Goal: Information Seeking & Learning: Compare options

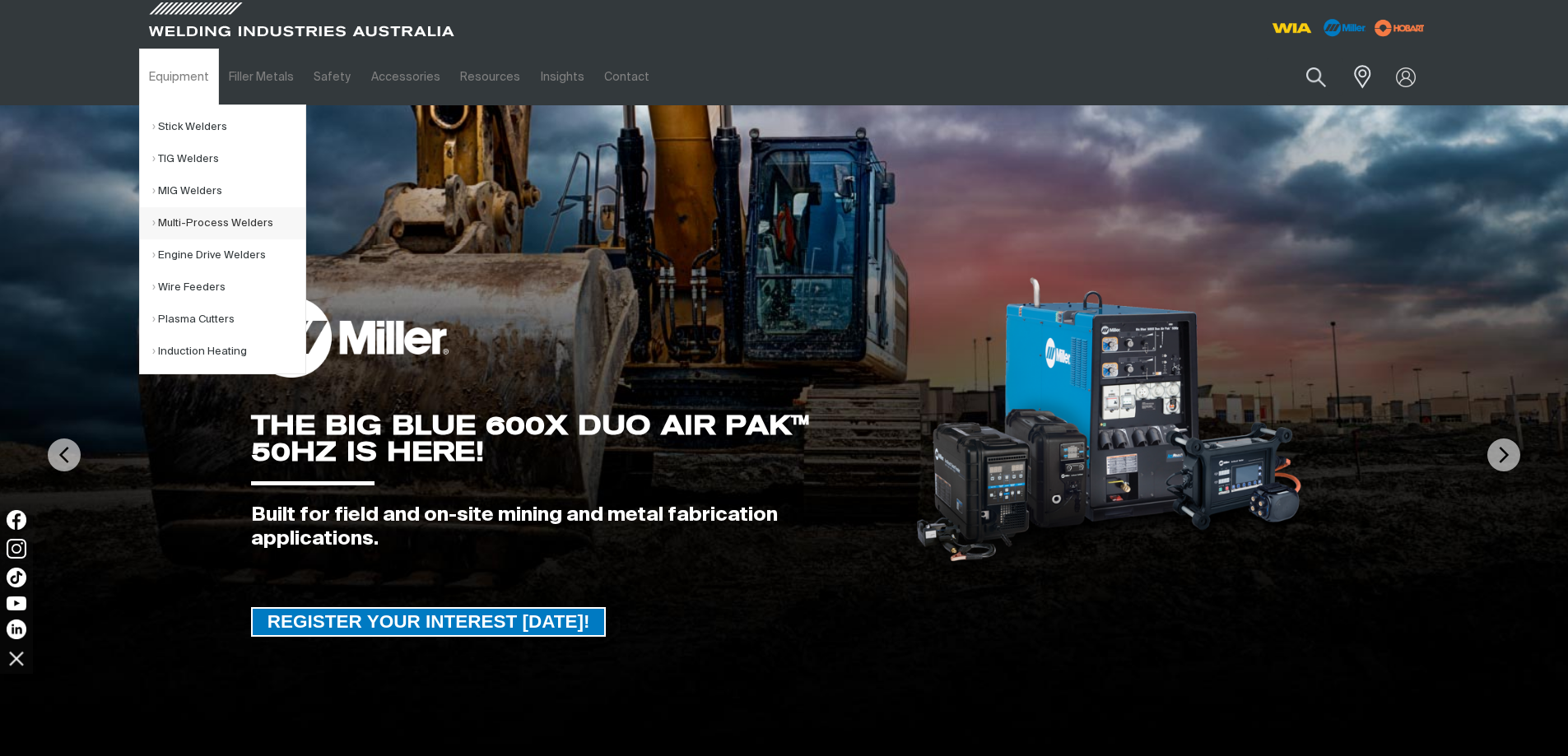
click at [211, 224] on link "Multi-Process Welders" at bounding box center [228, 223] width 153 height 32
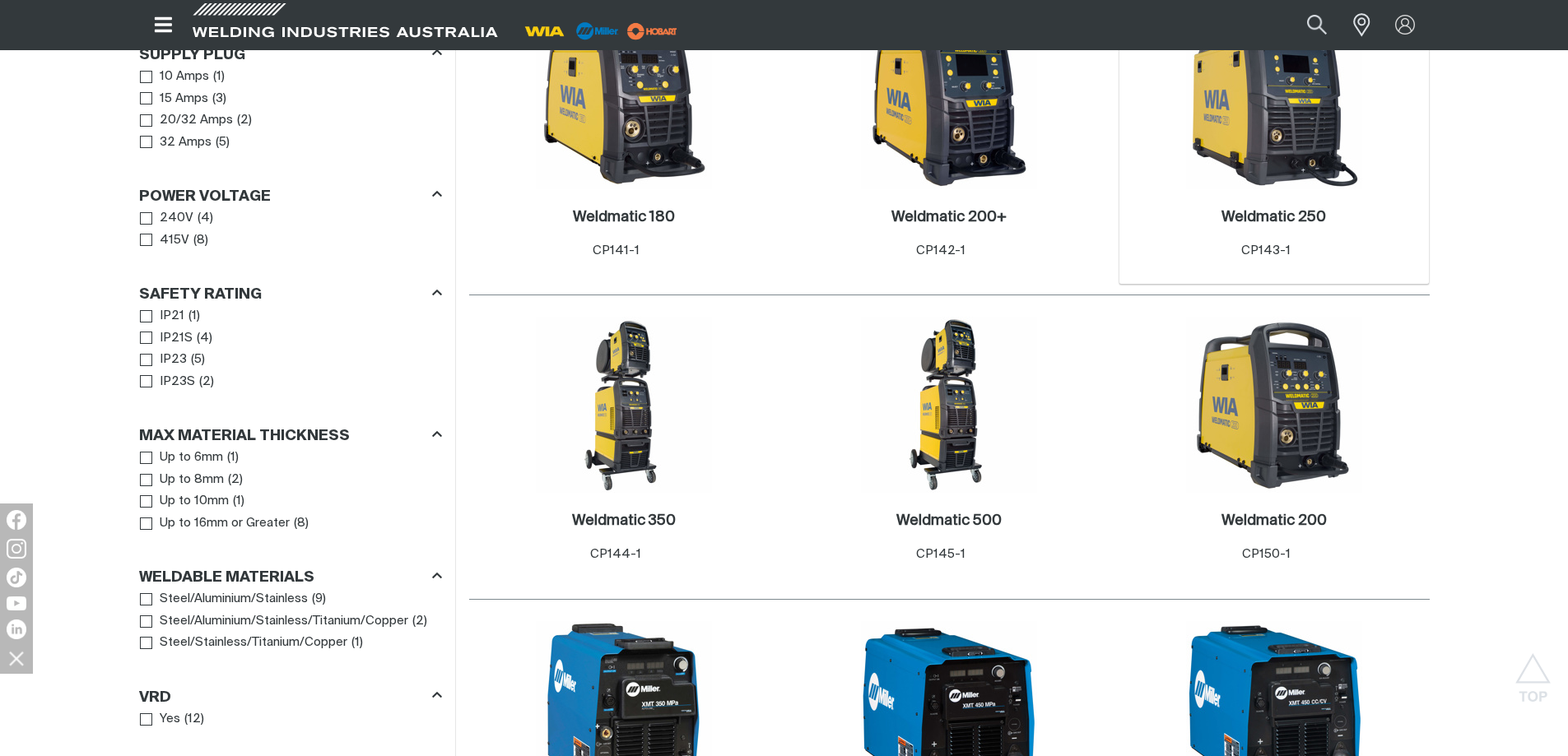
scroll to position [1235, 0]
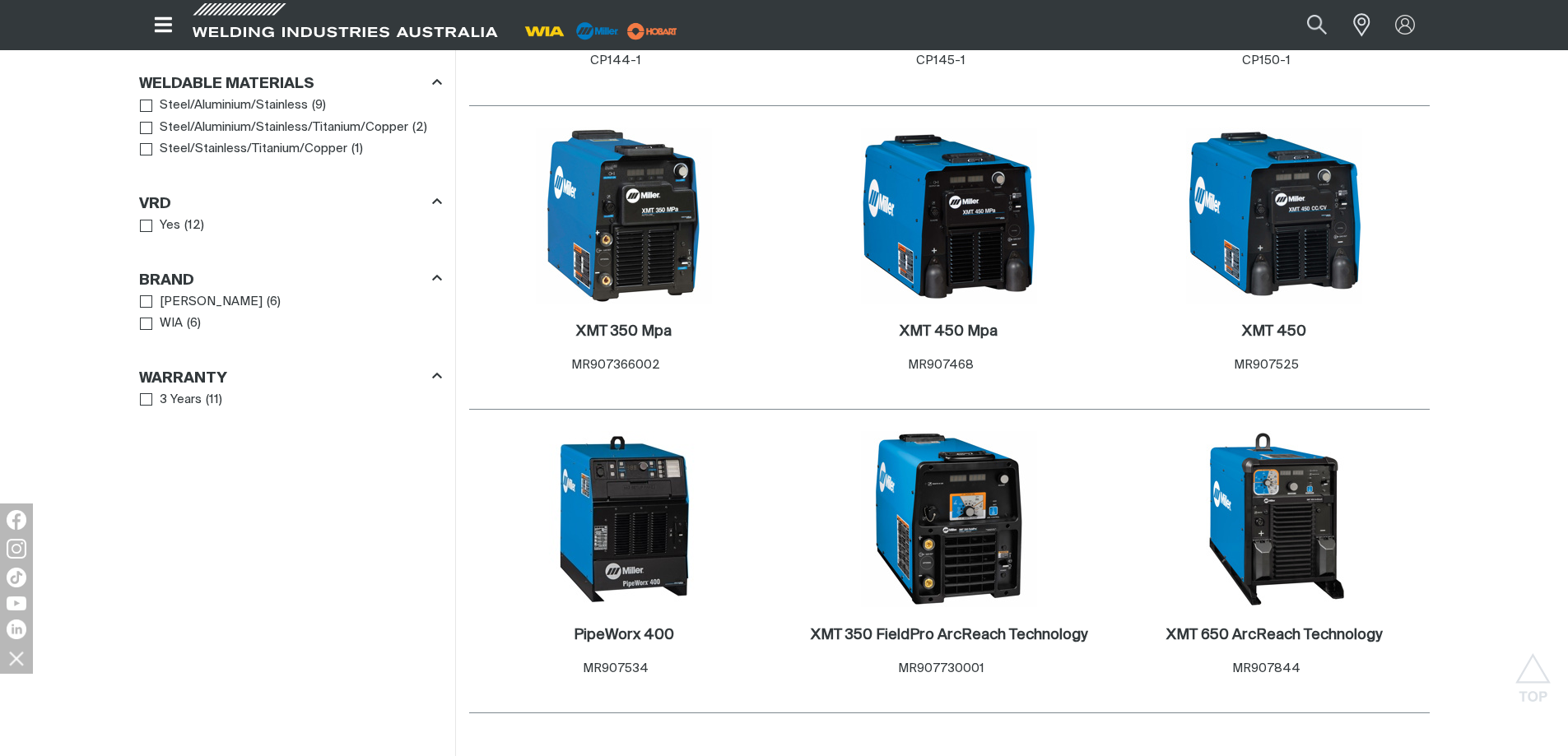
scroll to position [1317, 0]
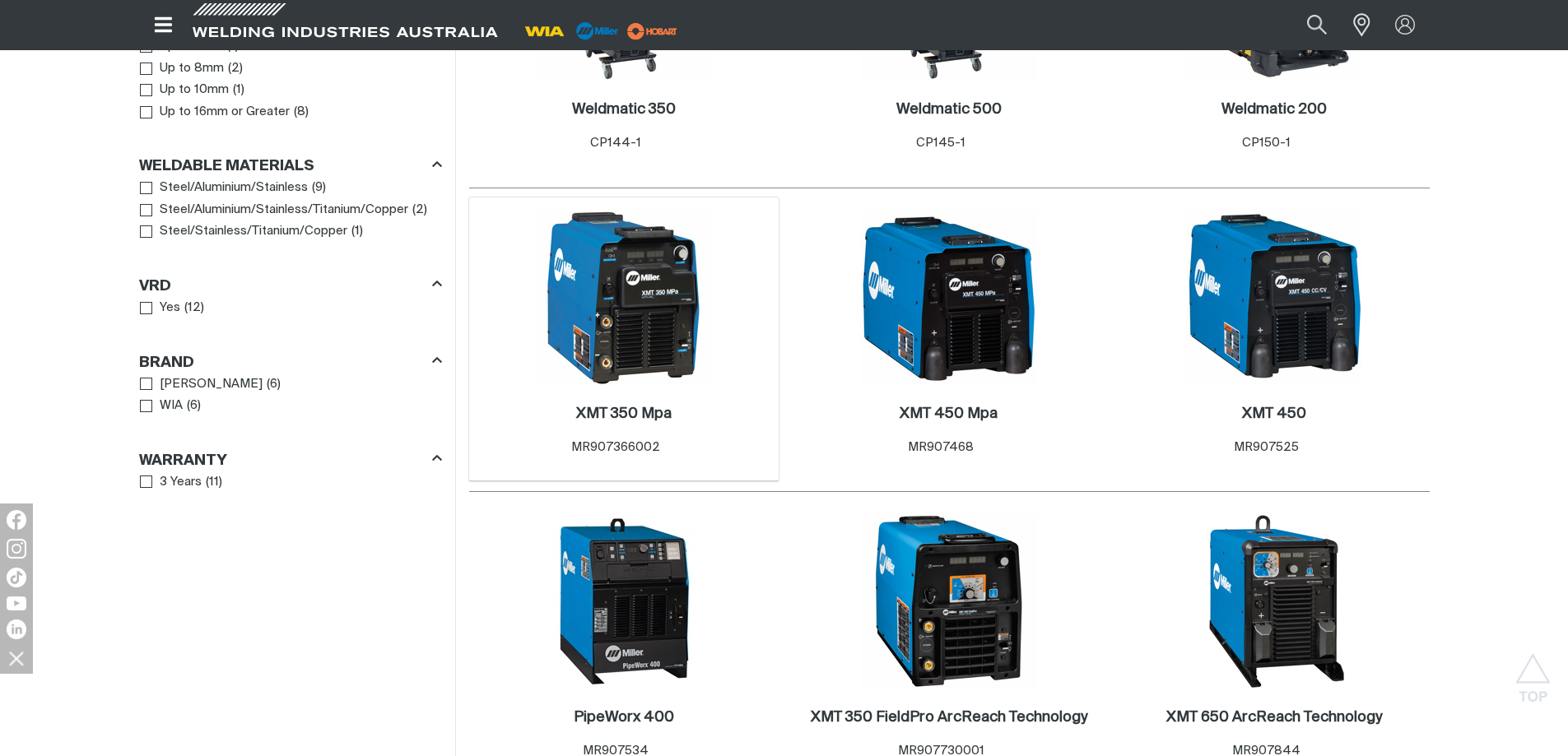
click at [637, 281] on img at bounding box center [624, 298] width 176 height 176
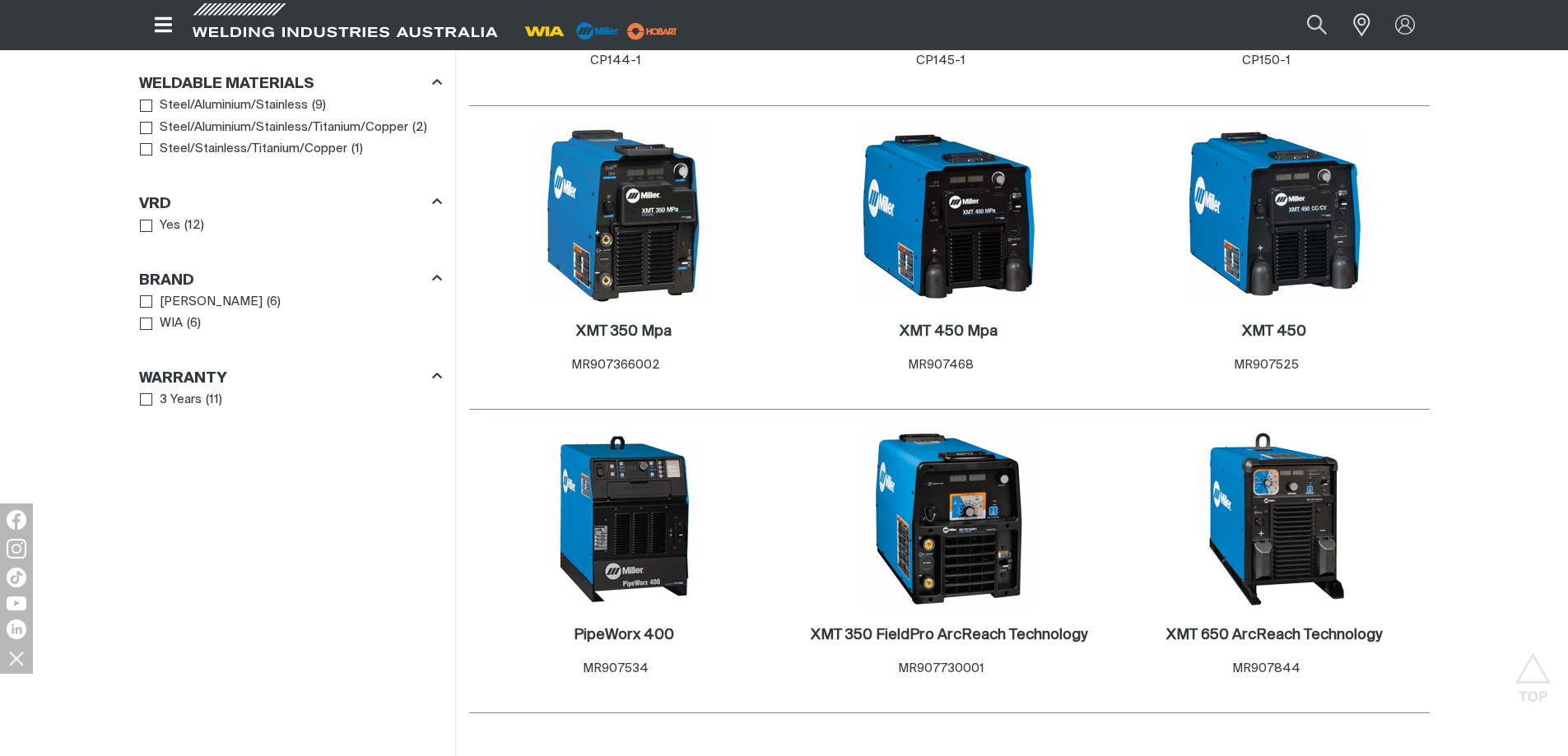
click at [420, 415] on div "Filters: Process Multi Process ( 9 ) Pulse MIG ( 2 ) Supply Plug 10 Amps ( 1 ) …" at bounding box center [290, 226] width 329 height 1562
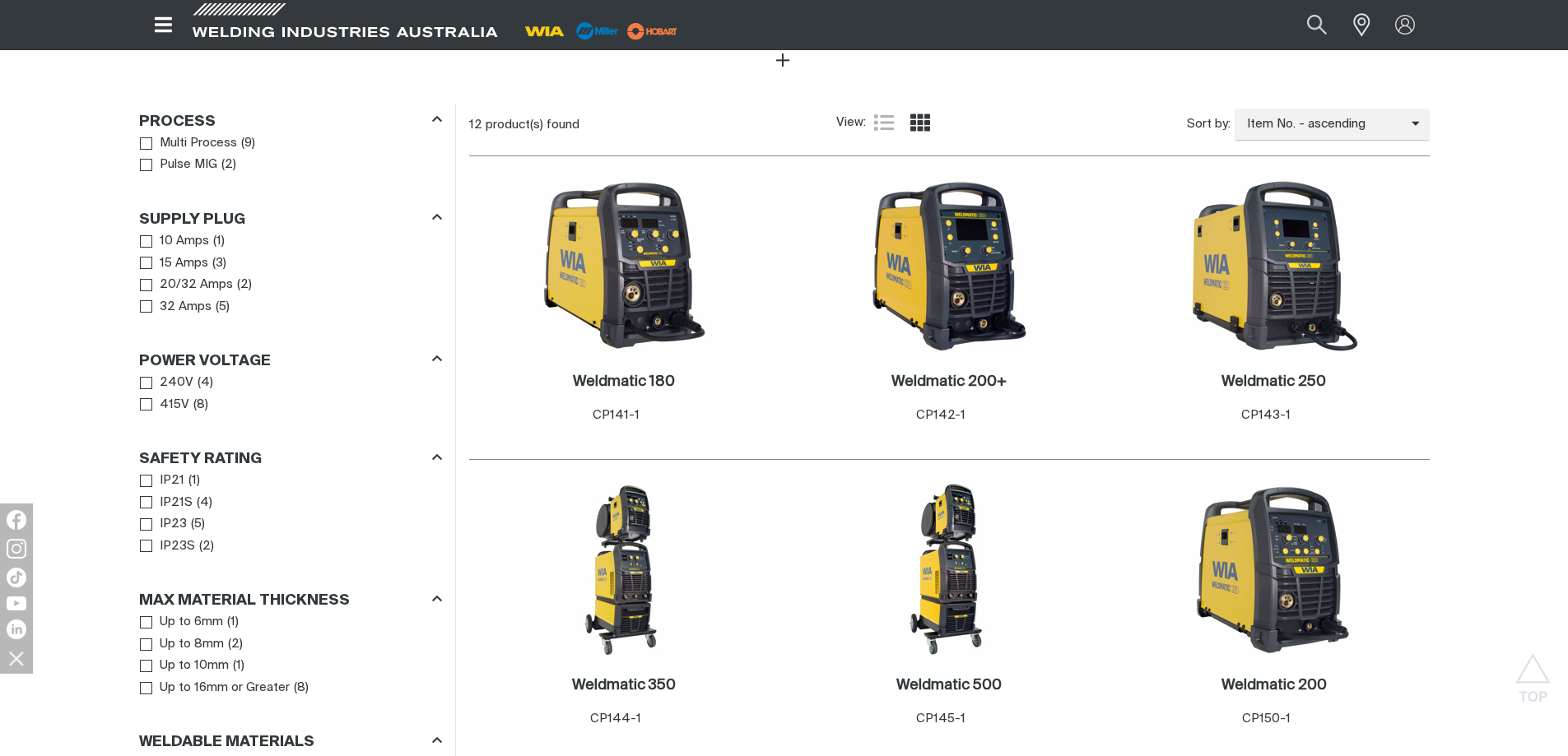
scroll to position [165, 0]
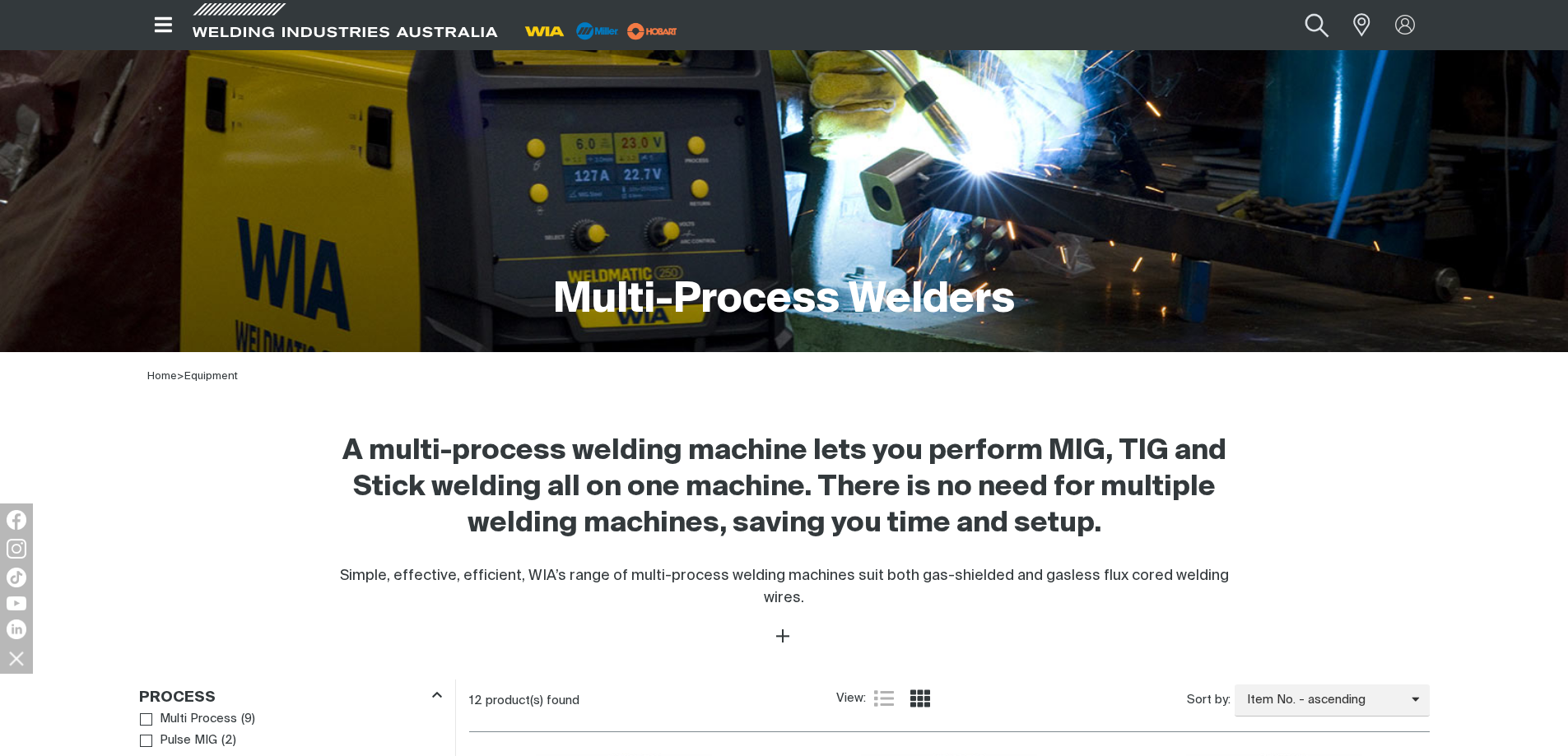
click at [1321, 28] on button "Search products" at bounding box center [1316, 24] width 67 height 44
click at [1330, 53] on link "Partner Login" at bounding box center [1337, 55] width 181 height 30
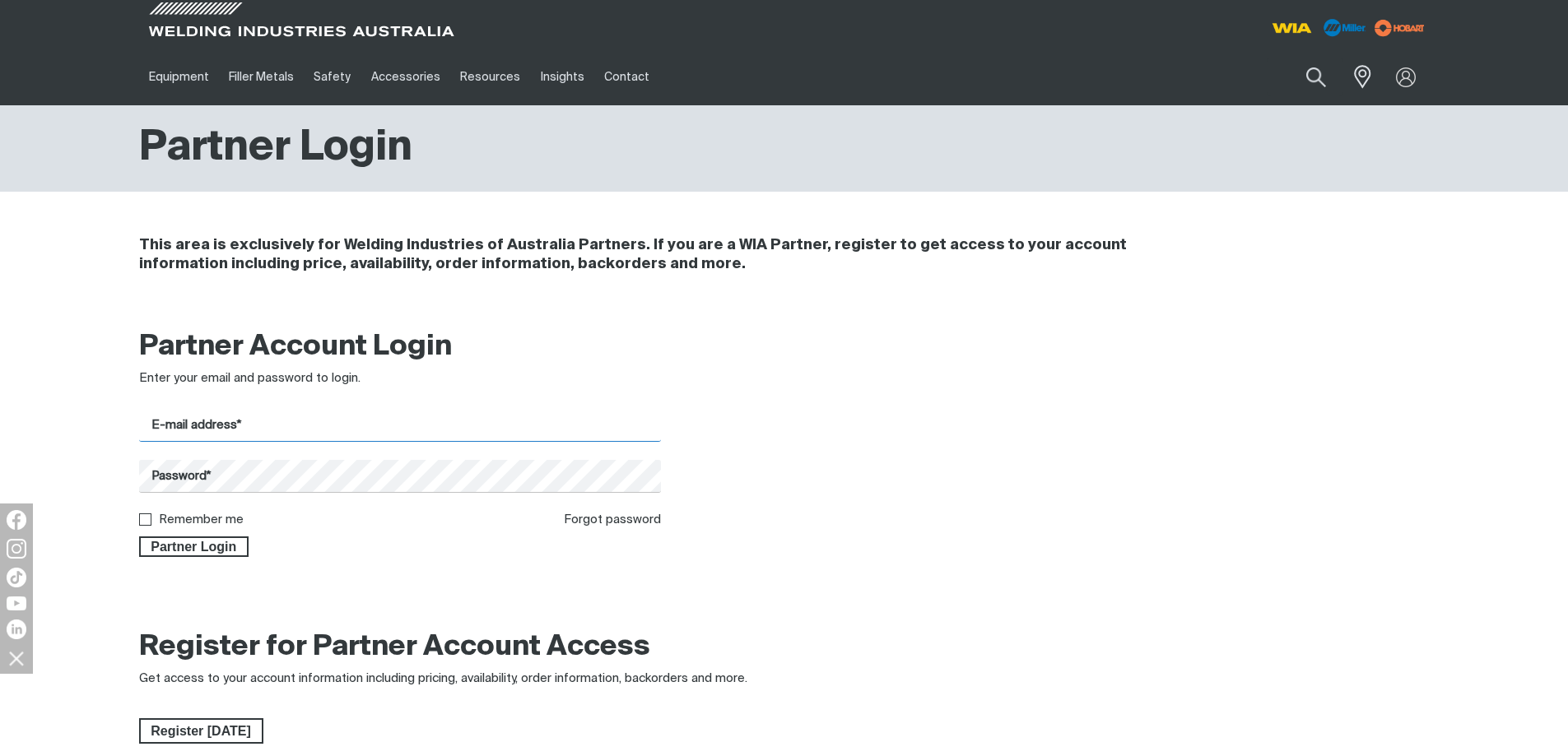
type input "[EMAIL_ADDRESS][DOMAIN_NAME]"
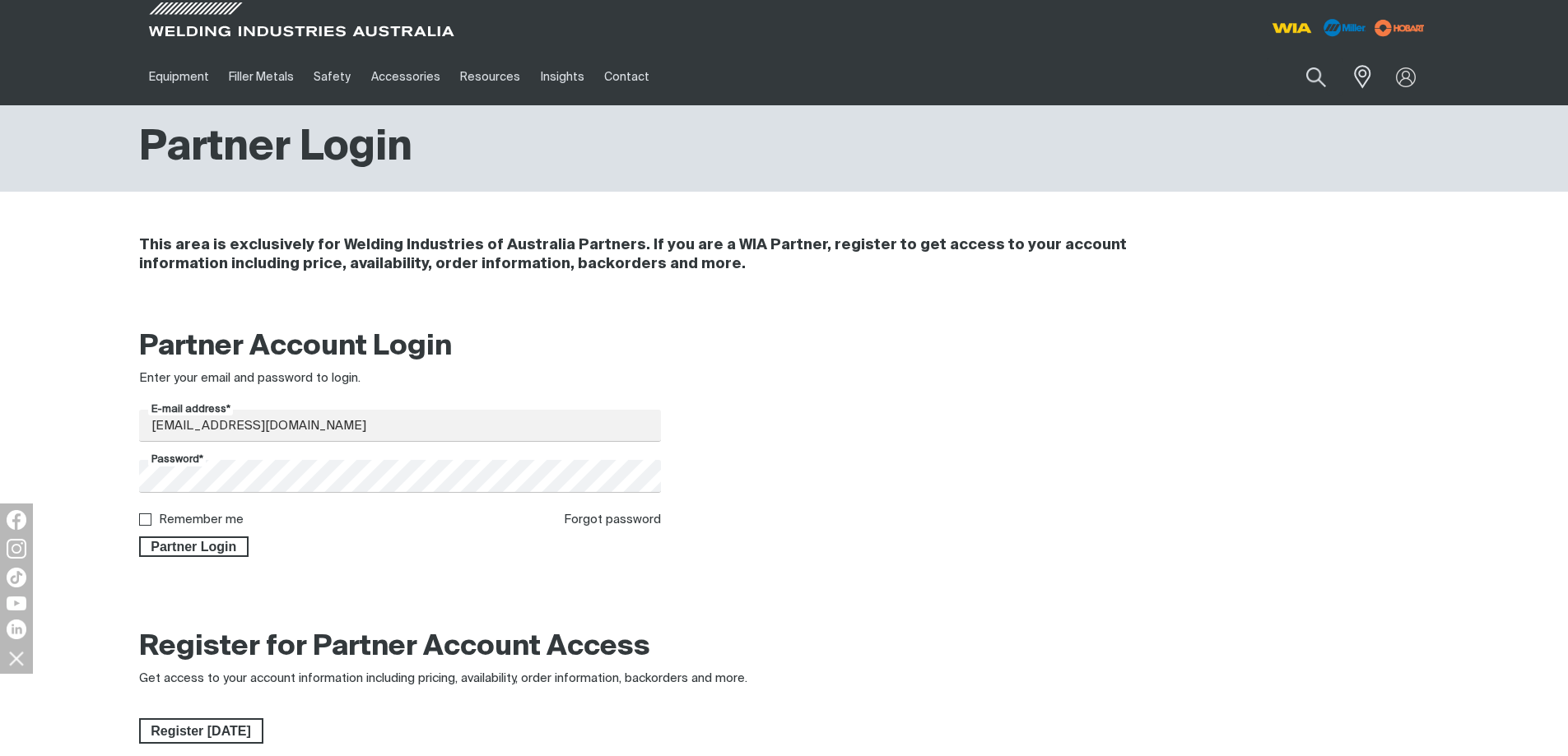
click at [223, 544] on span "Partner Login" at bounding box center [194, 547] width 107 height 22
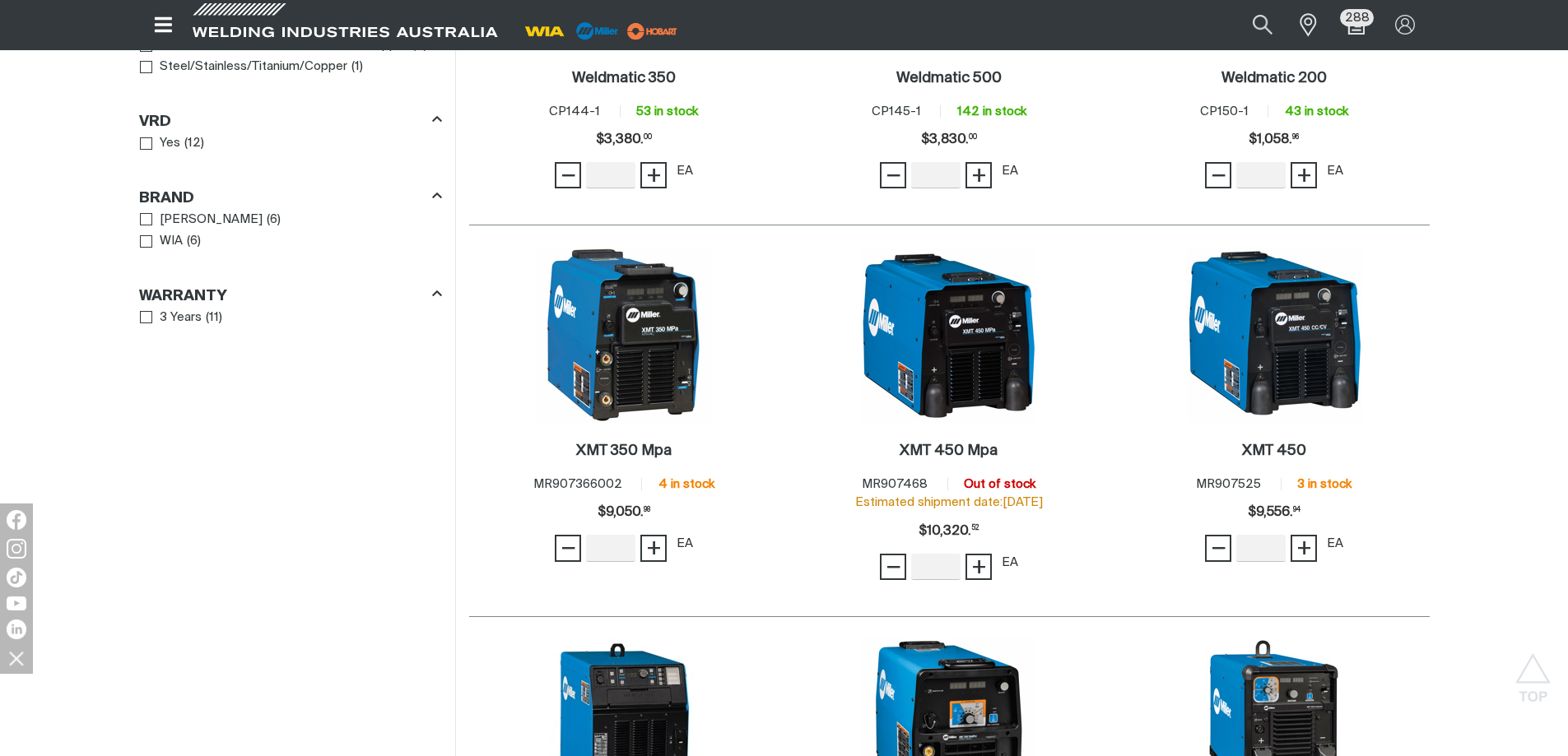
scroll to position [1728, 0]
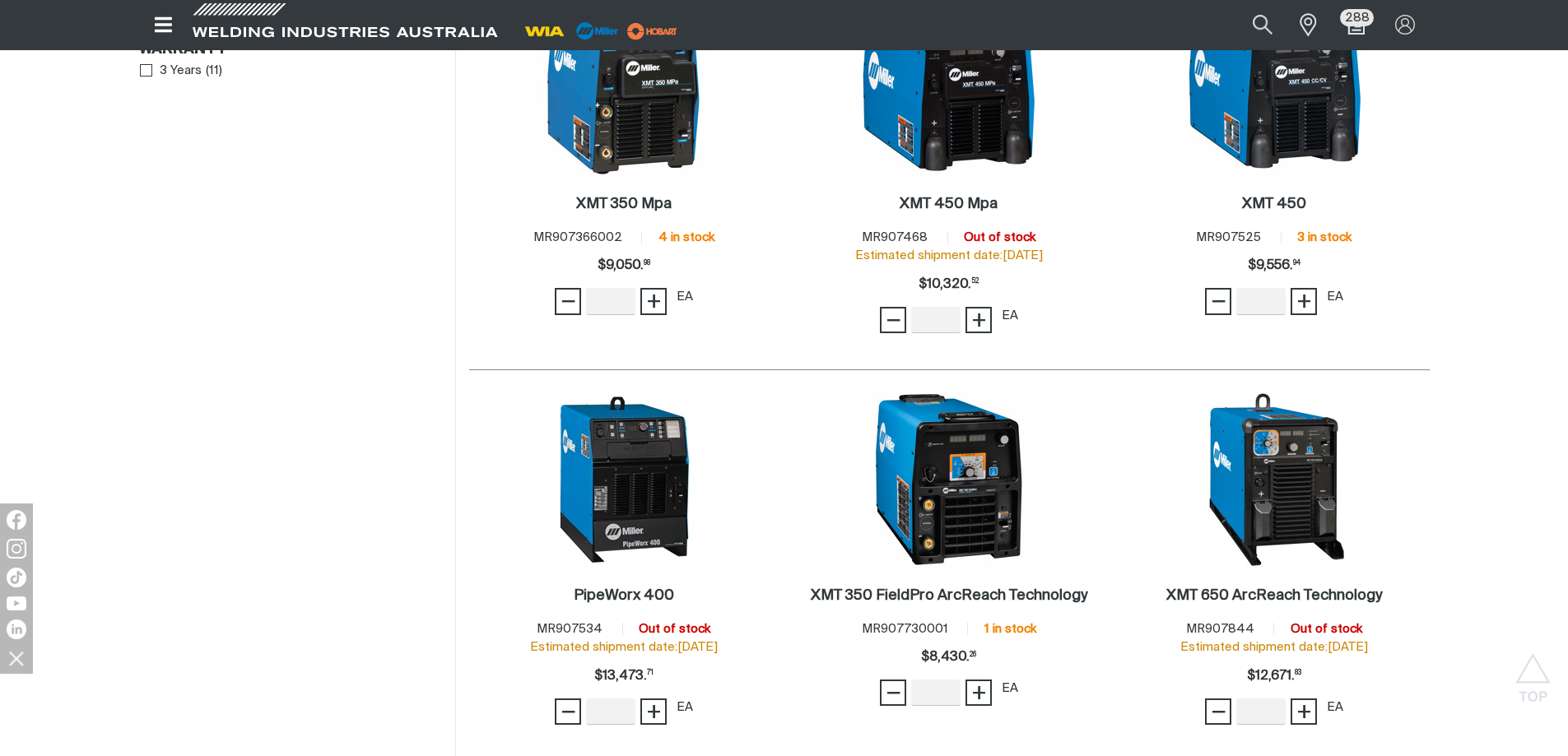
drag, startPoint x: 1528, startPoint y: 299, endPoint x: 1518, endPoint y: 299, distance: 10.0
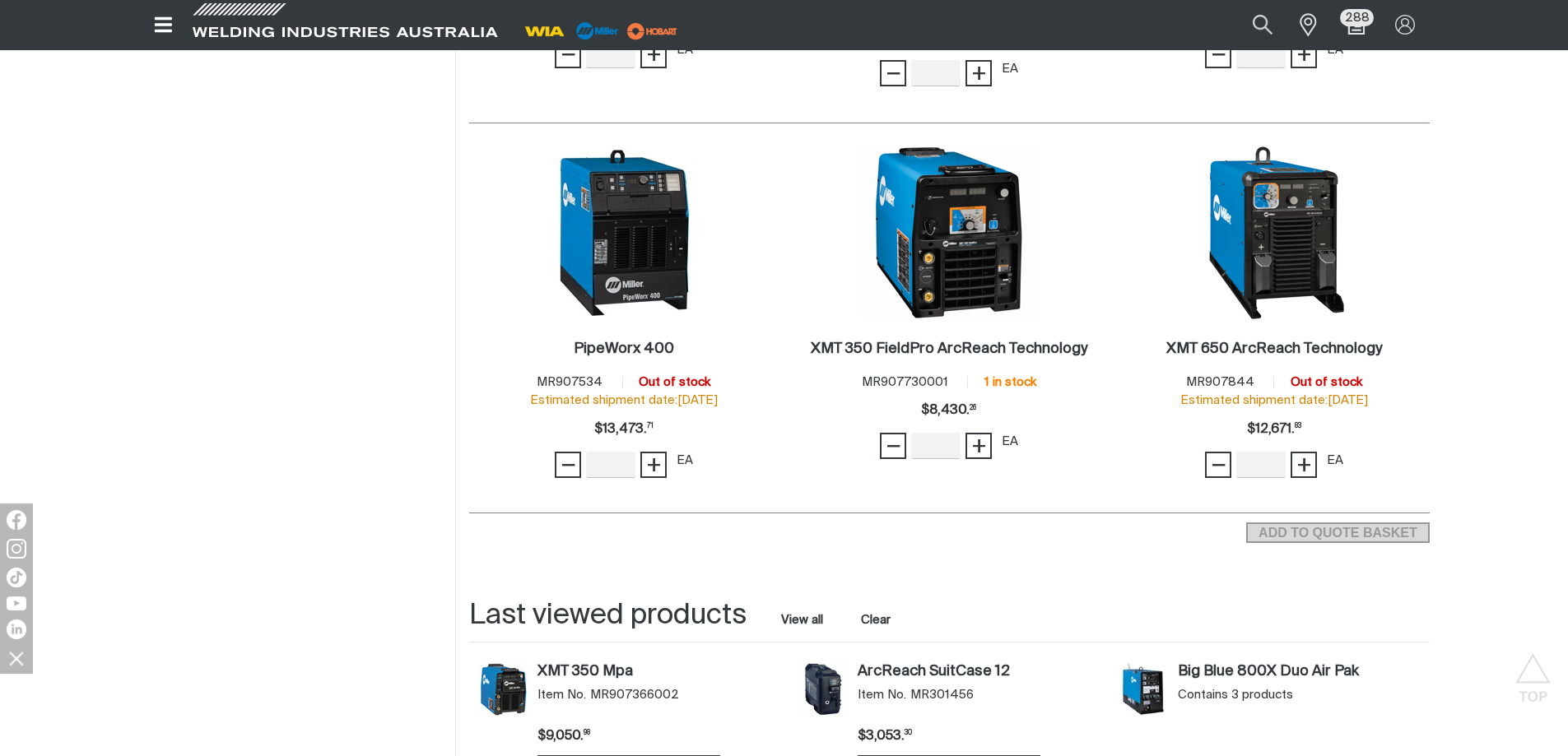
scroll to position [2140, 0]
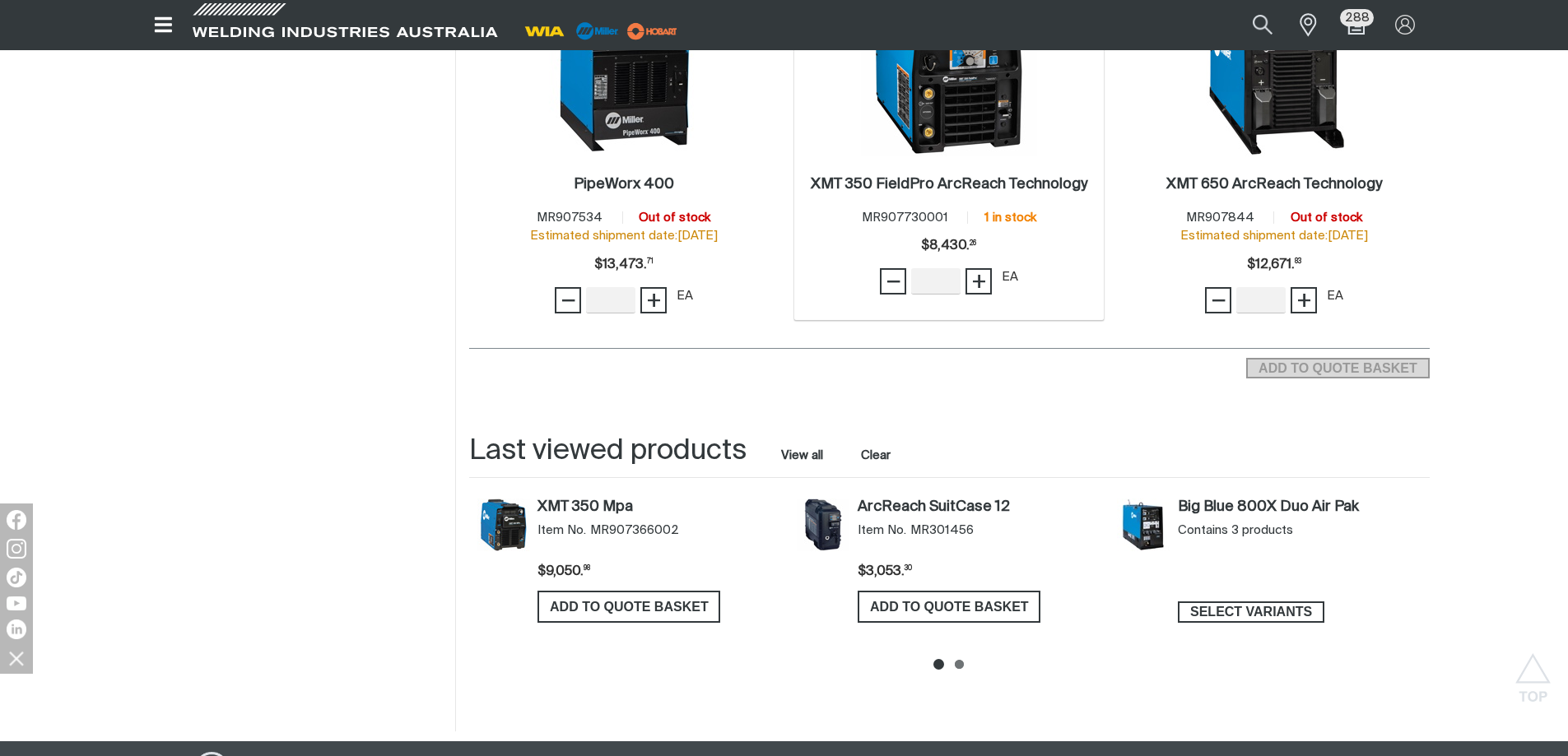
click at [964, 121] on img at bounding box center [949, 68] width 176 height 176
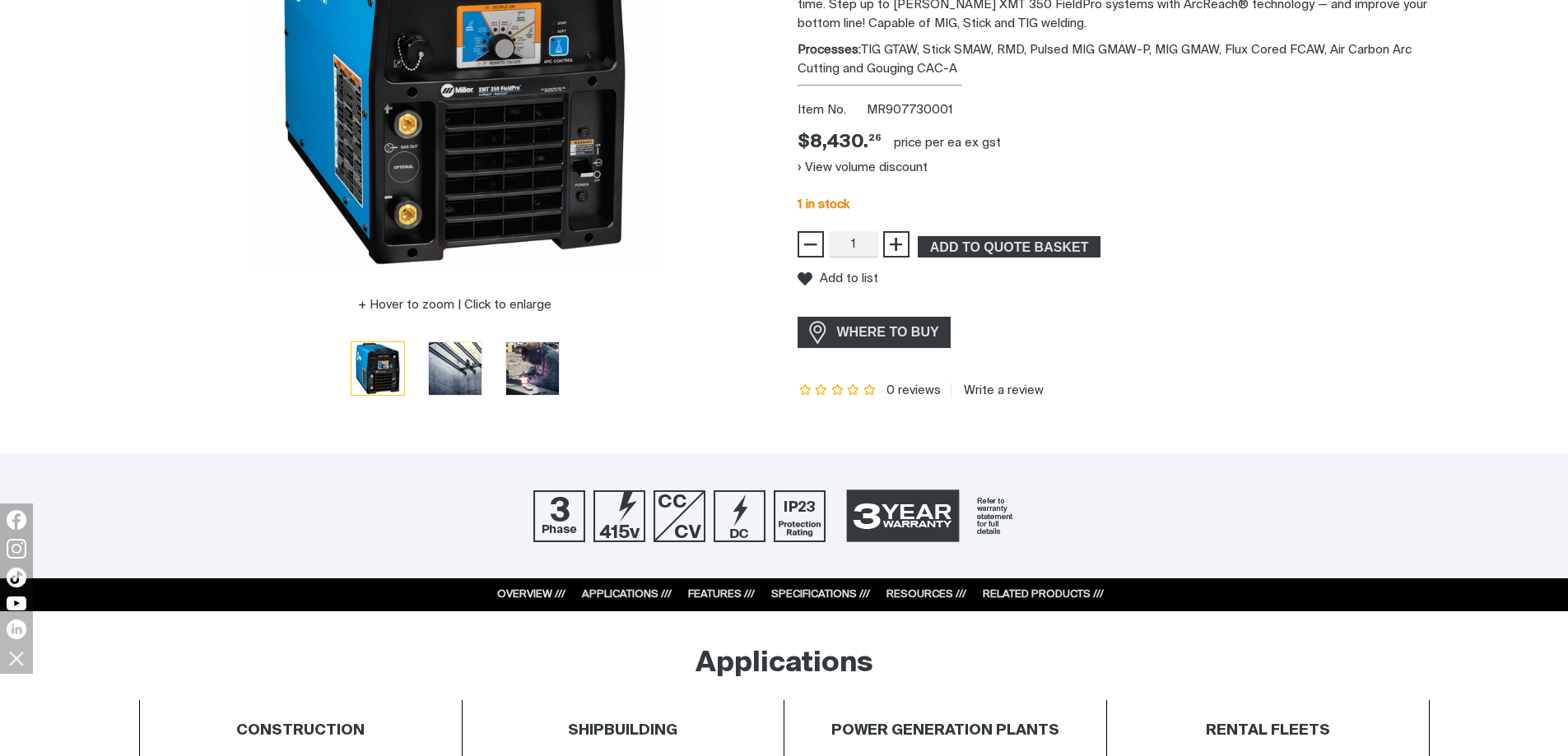
scroll to position [494, 0]
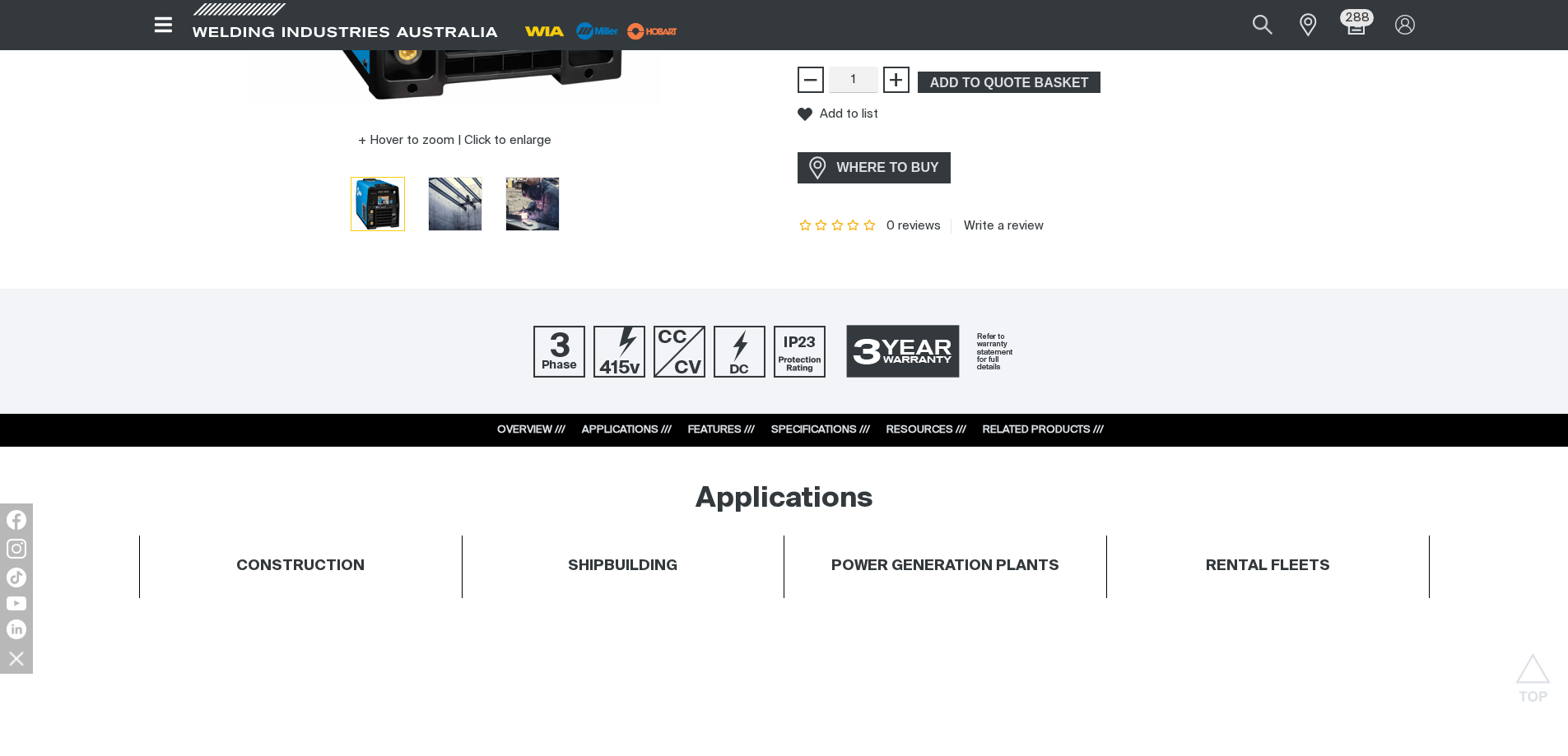
click at [1046, 424] on div "RELATED PRODUCTS ///" at bounding box center [1043, 430] width 121 height 16
click at [1044, 429] on link "RELATED PRODUCTS ///" at bounding box center [1043, 430] width 121 height 10
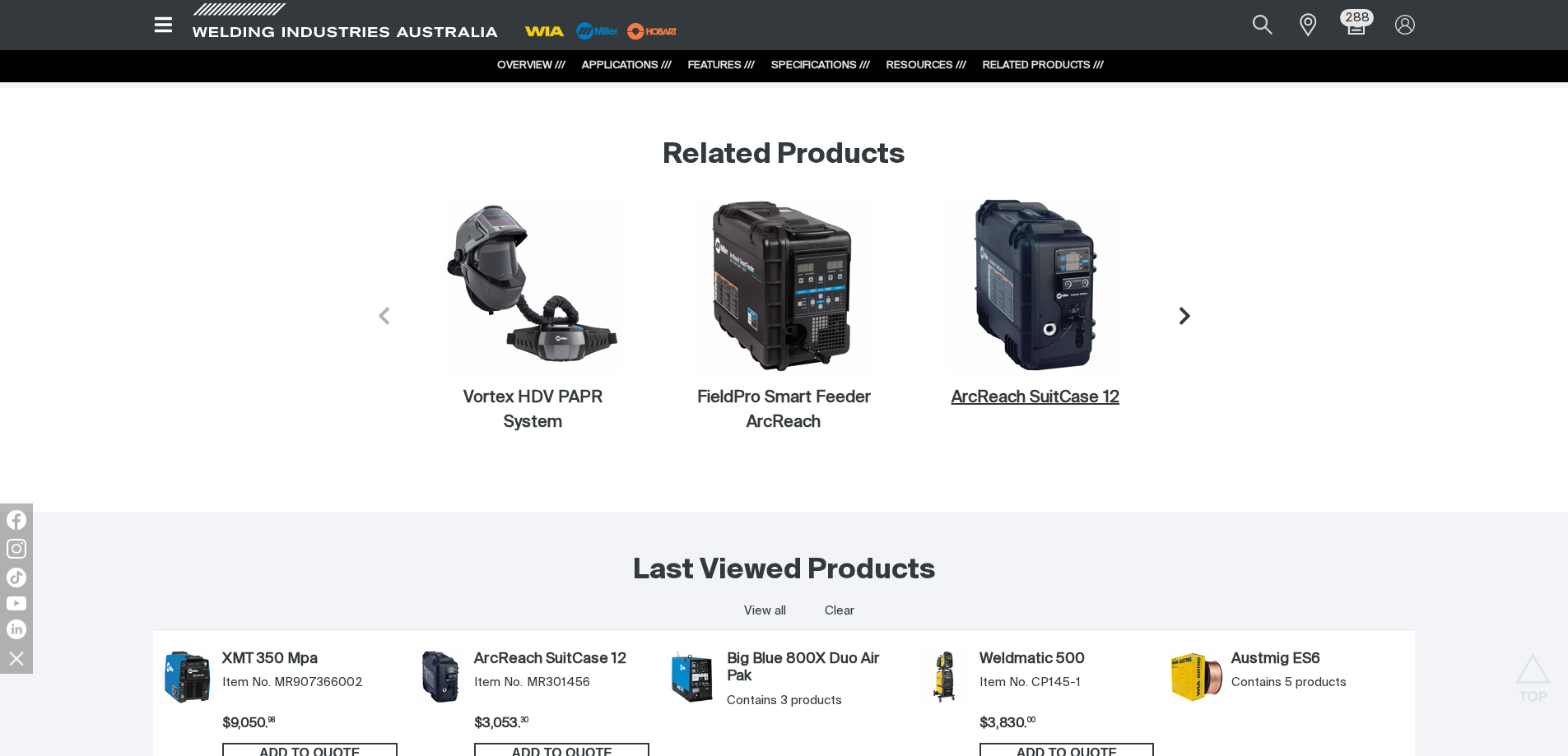
click at [1100, 397] on figcaption "ArcReach SuitCase 12" at bounding box center [1035, 398] width 176 height 25
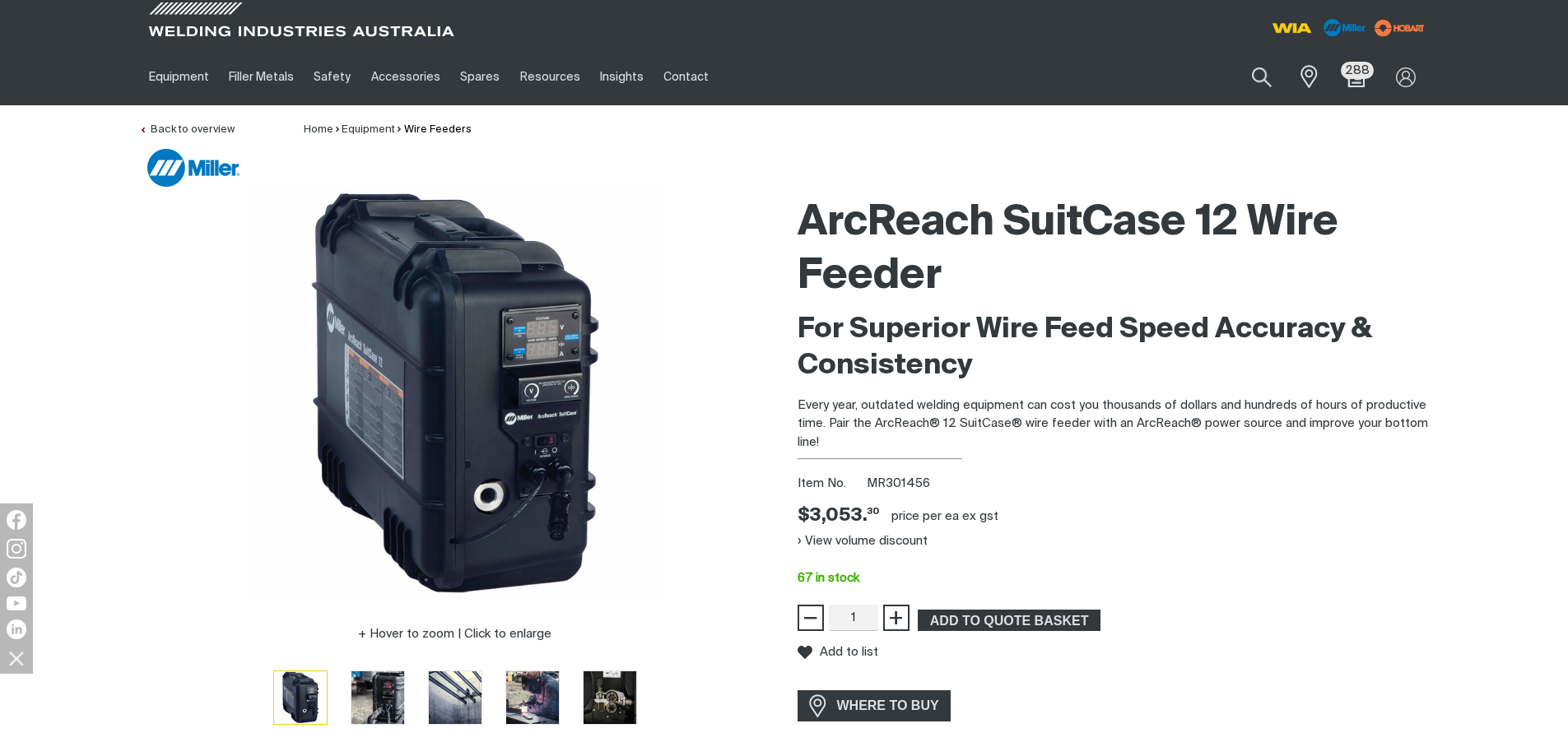
click at [1144, 454] on div "ArcReach SuitCase 12 Wire Feeder For Superior Wire Feed Speed Accuracy & Consis…" at bounding box center [1114, 480] width 632 height 583
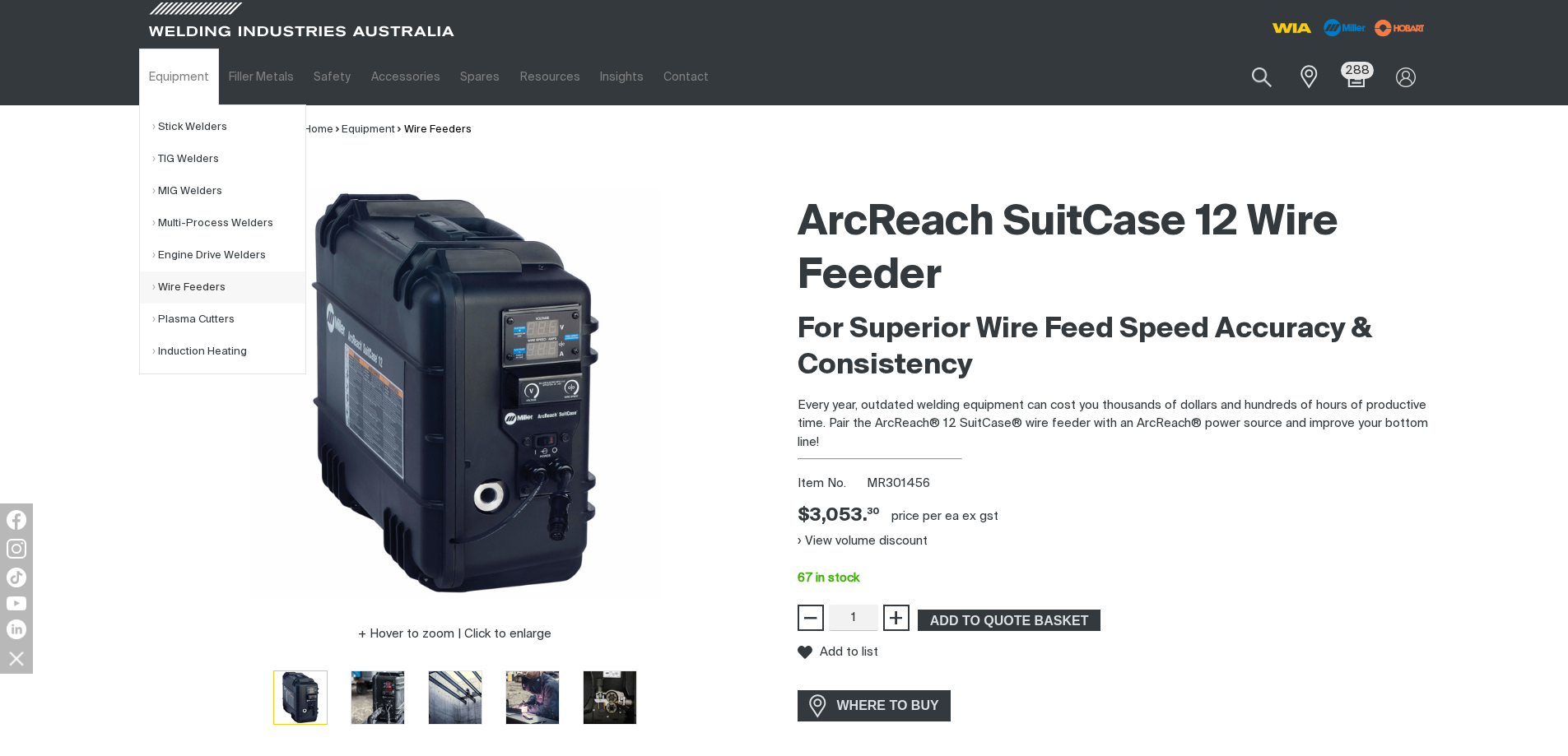
click at [181, 290] on link "Wire Feeders" at bounding box center [228, 287] width 153 height 32
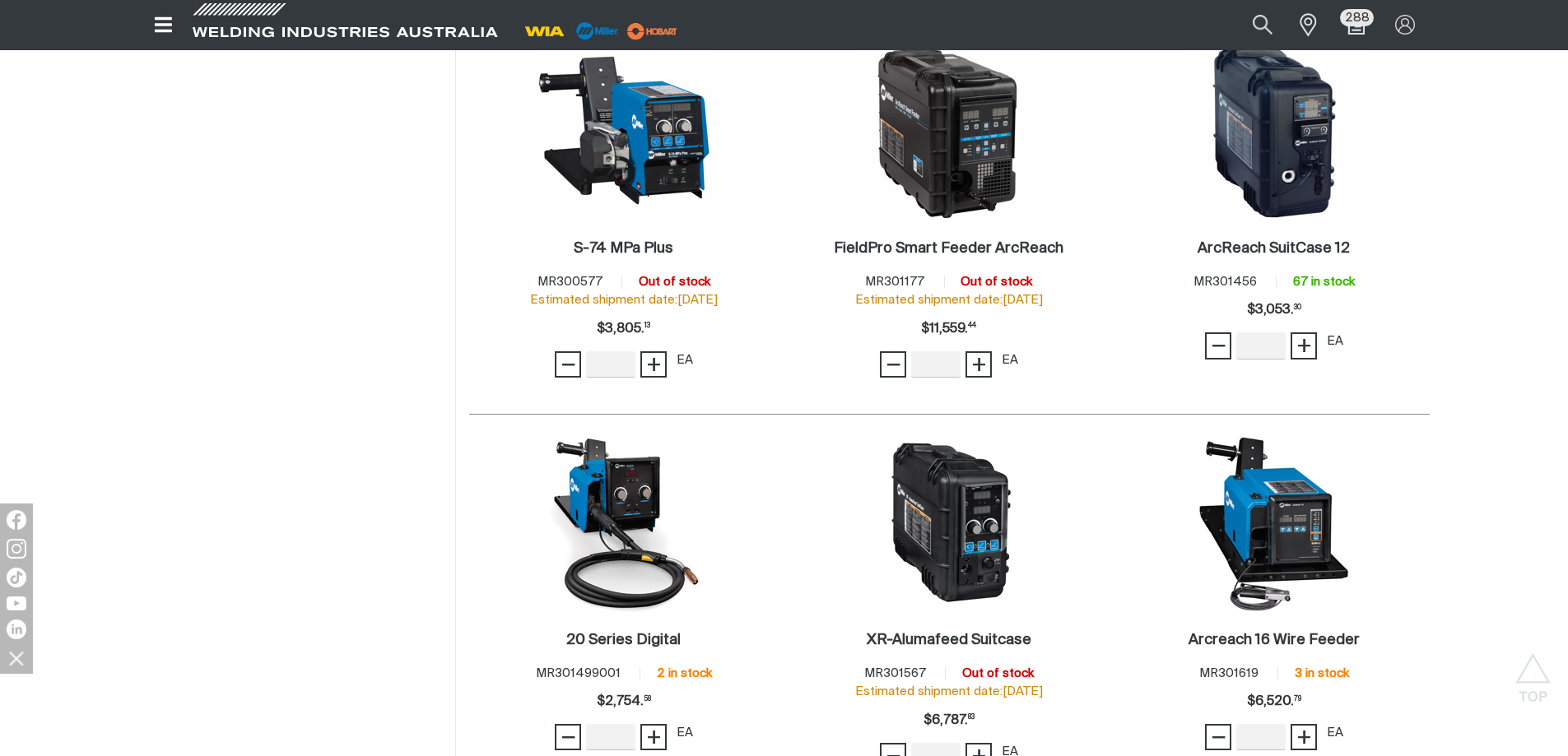
scroll to position [823, 0]
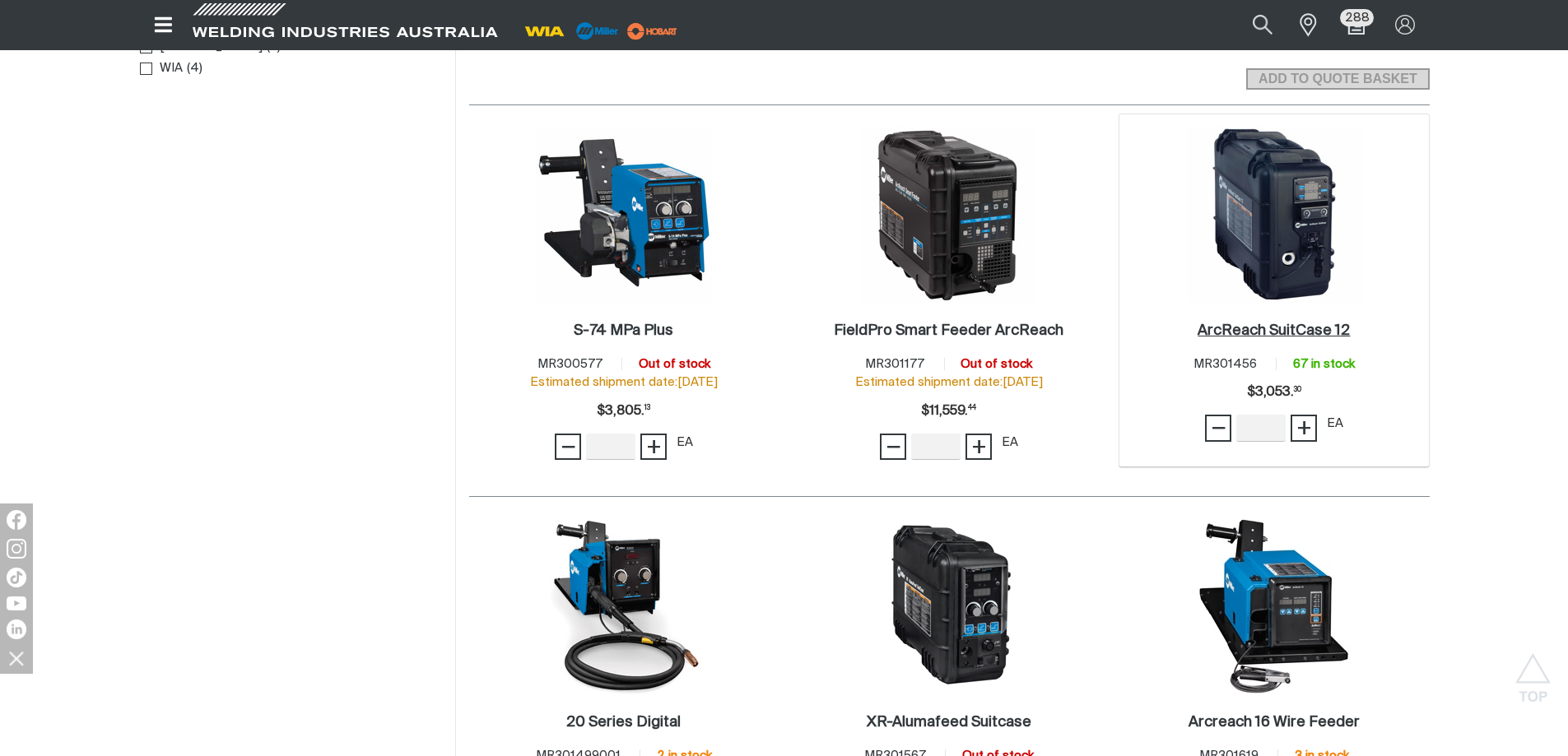
click at [1297, 332] on h2 "ArcReach SuitCase 12 ." at bounding box center [1273, 330] width 152 height 15
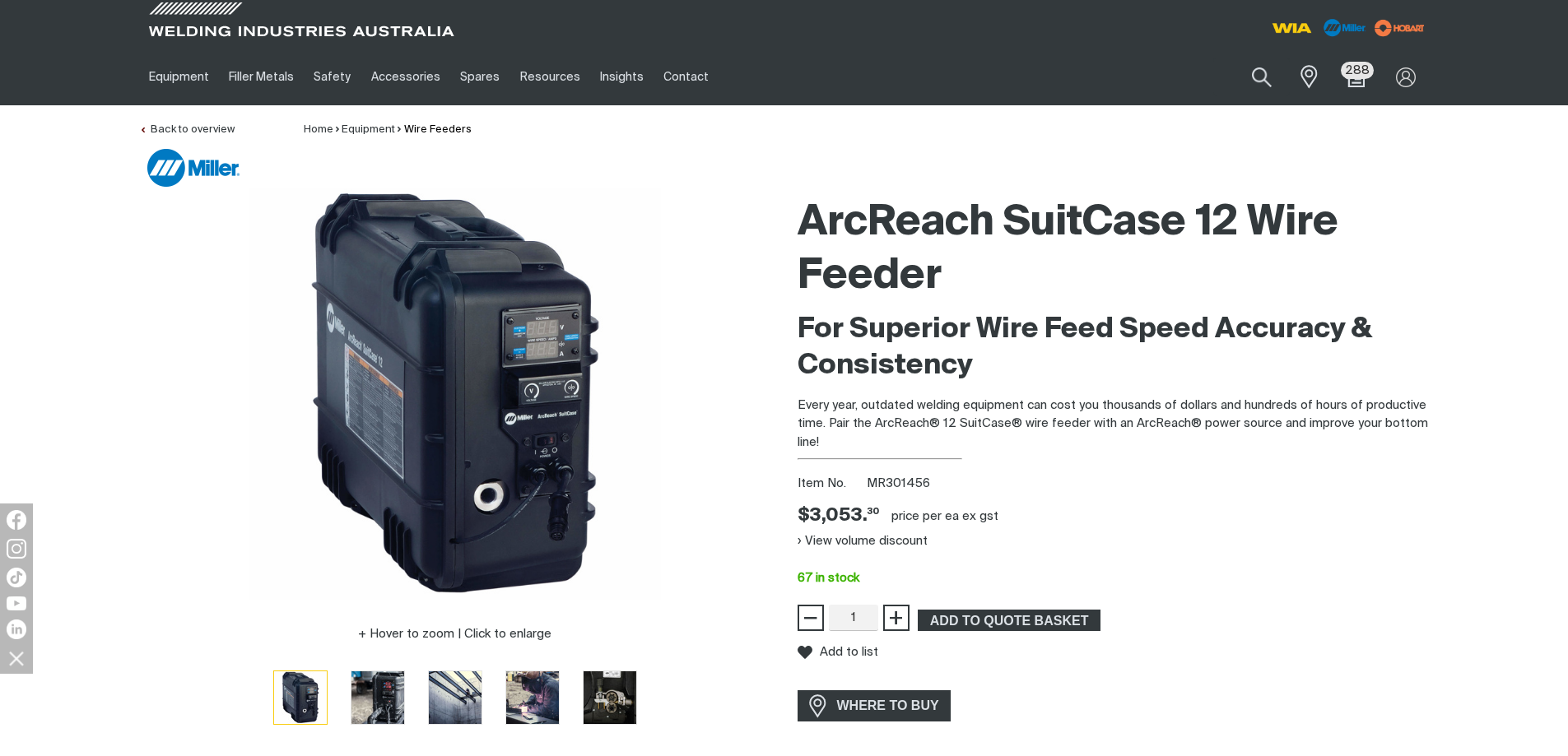
scroll to position [82, 0]
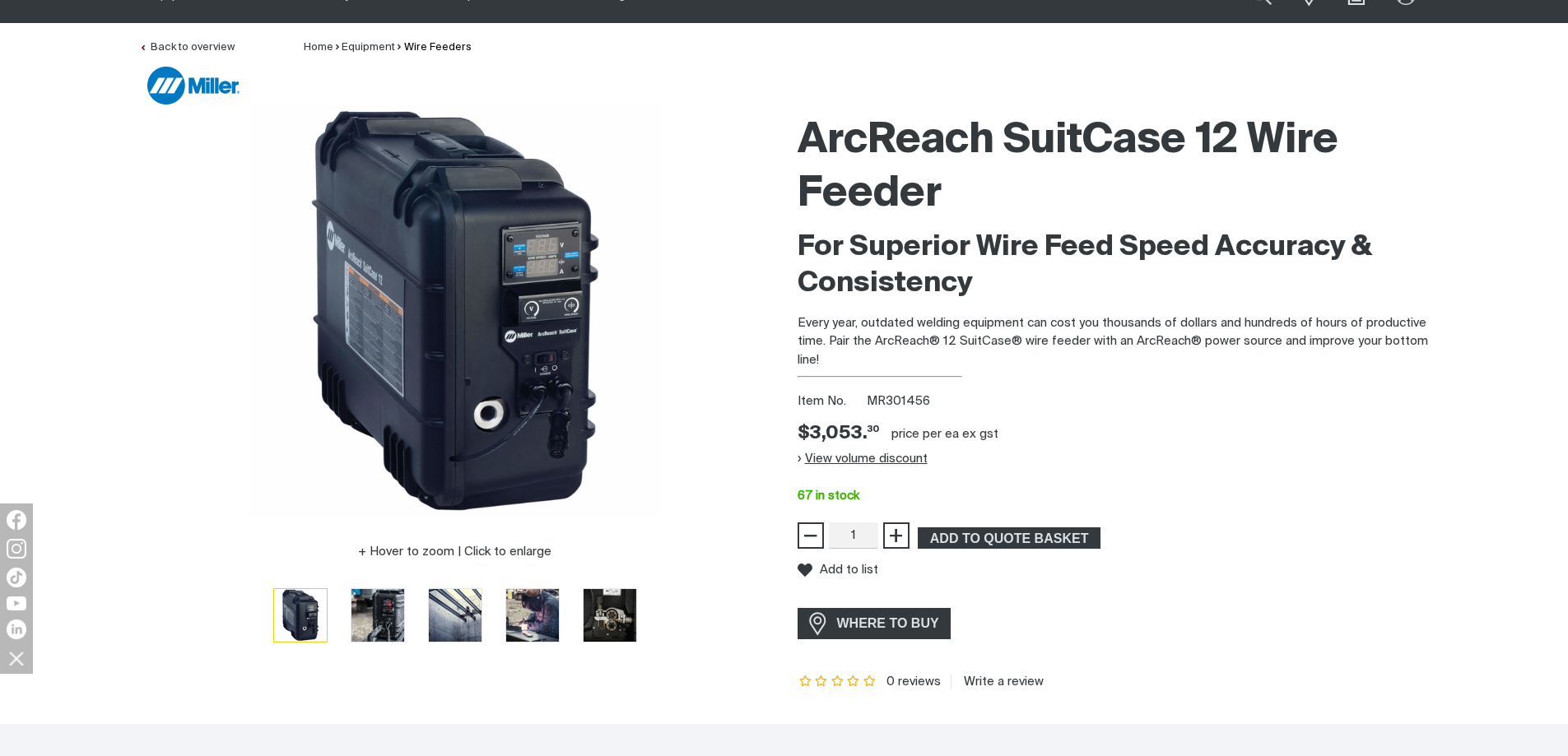
click at [836, 459] on button "View volume discount" at bounding box center [862, 459] width 130 height 26
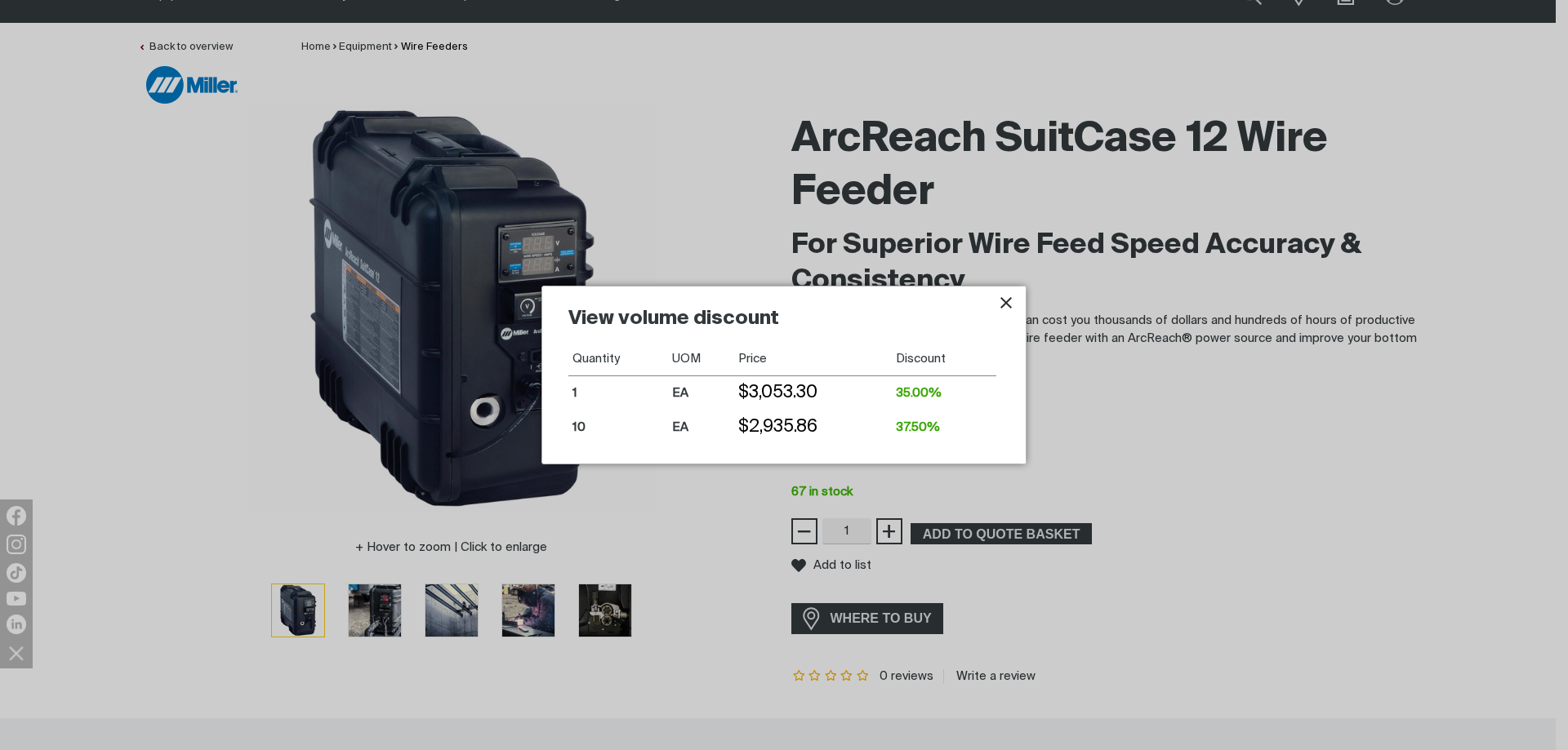
click at [1001, 303] on icon "Close pop-up overlay" at bounding box center [1006, 303] width 20 height 20
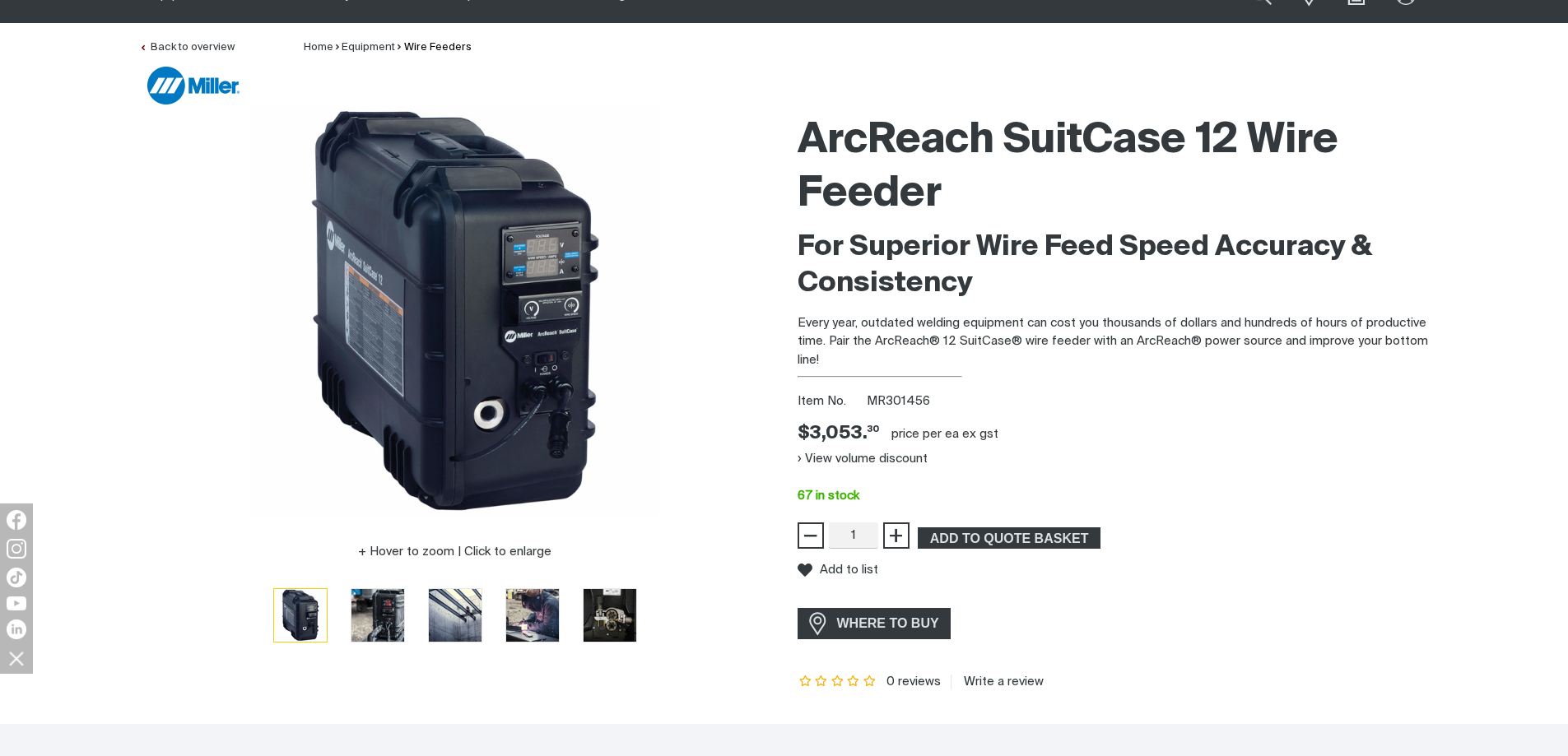
click at [1142, 430] on div "ArcReach SuitCase 12 Wire Feeder For Superior Wire Feed Speed Accuracy & Consis…" at bounding box center [1114, 397] width 632 height 583
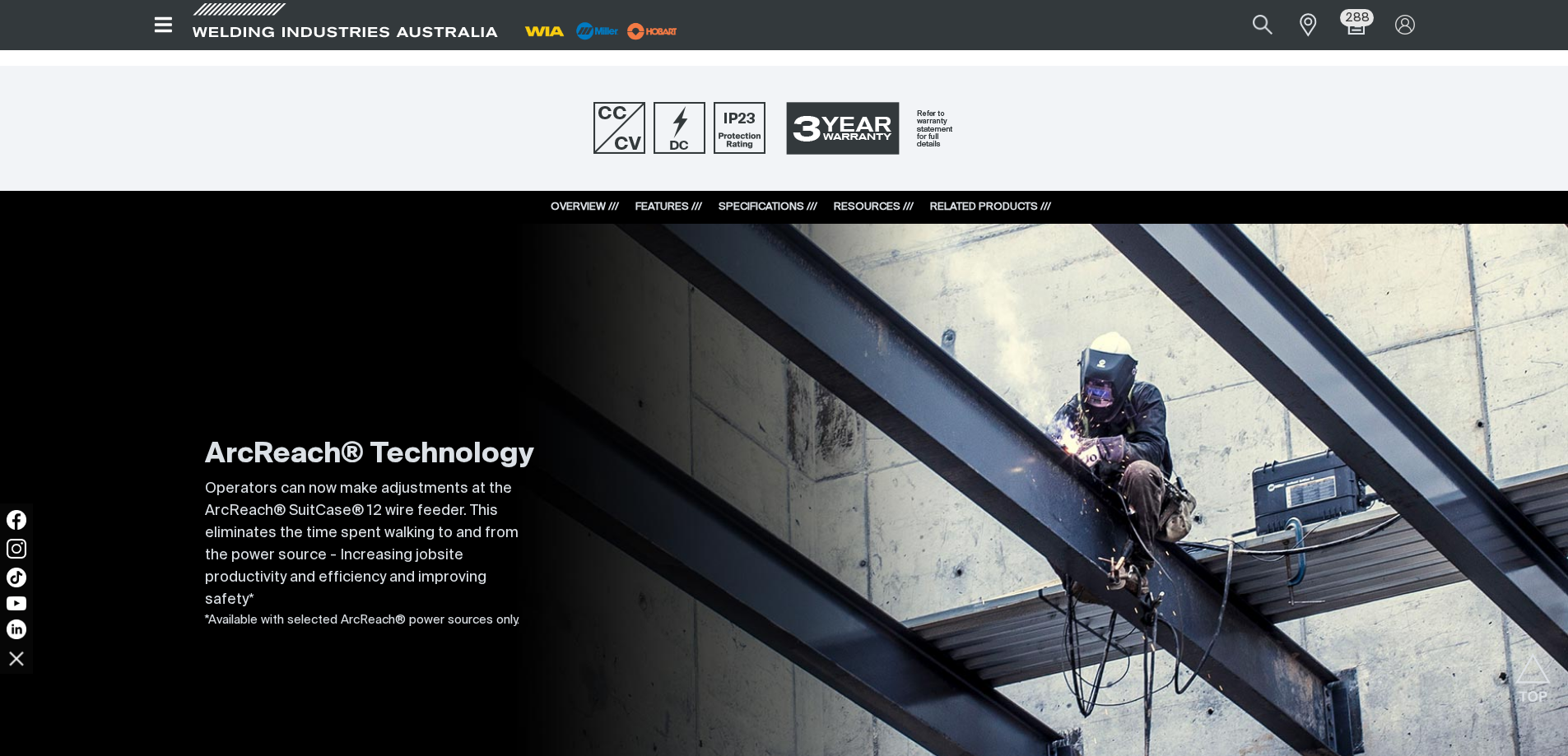
scroll to position [658, 0]
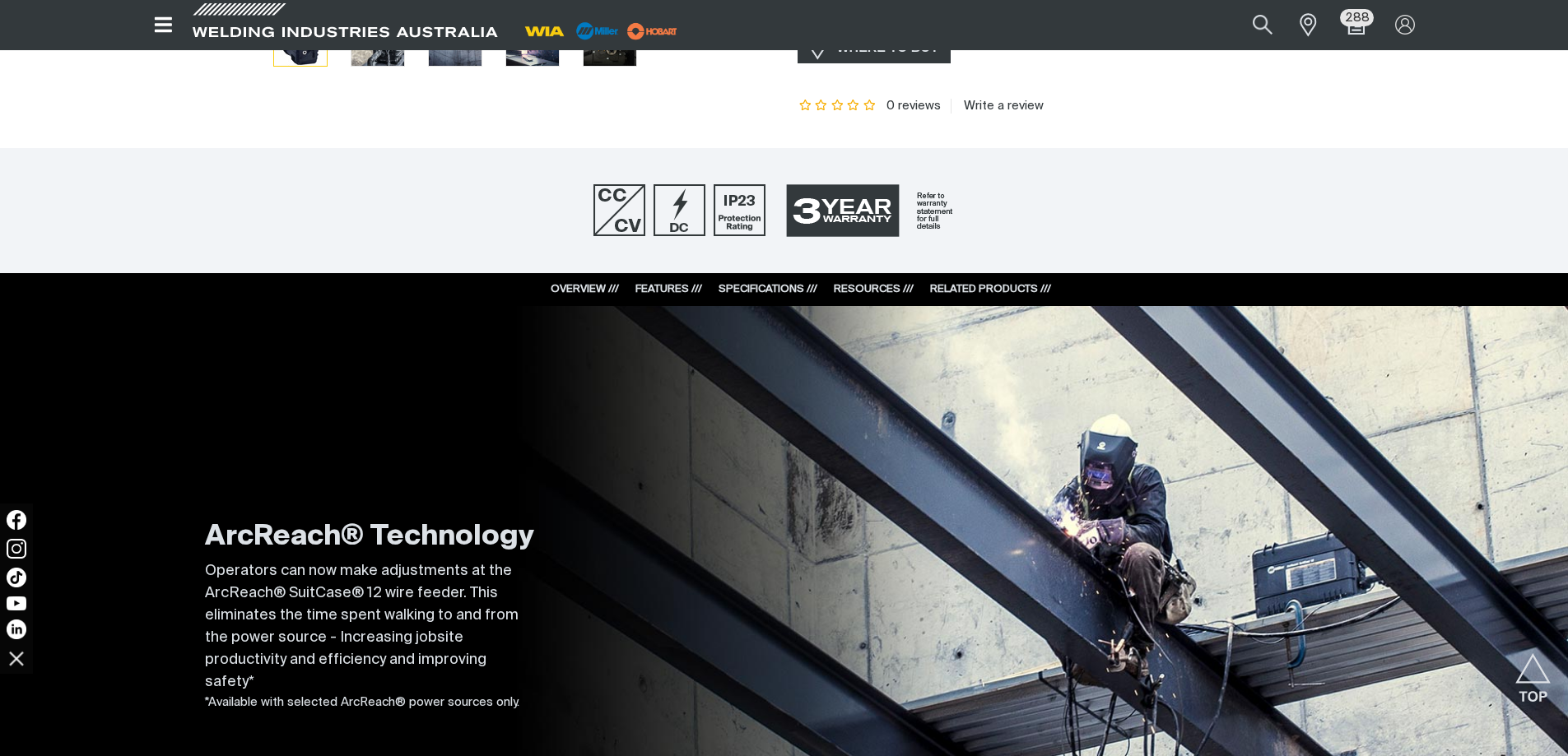
click at [862, 286] on link "RESOURCES ///" at bounding box center [873, 289] width 79 height 10
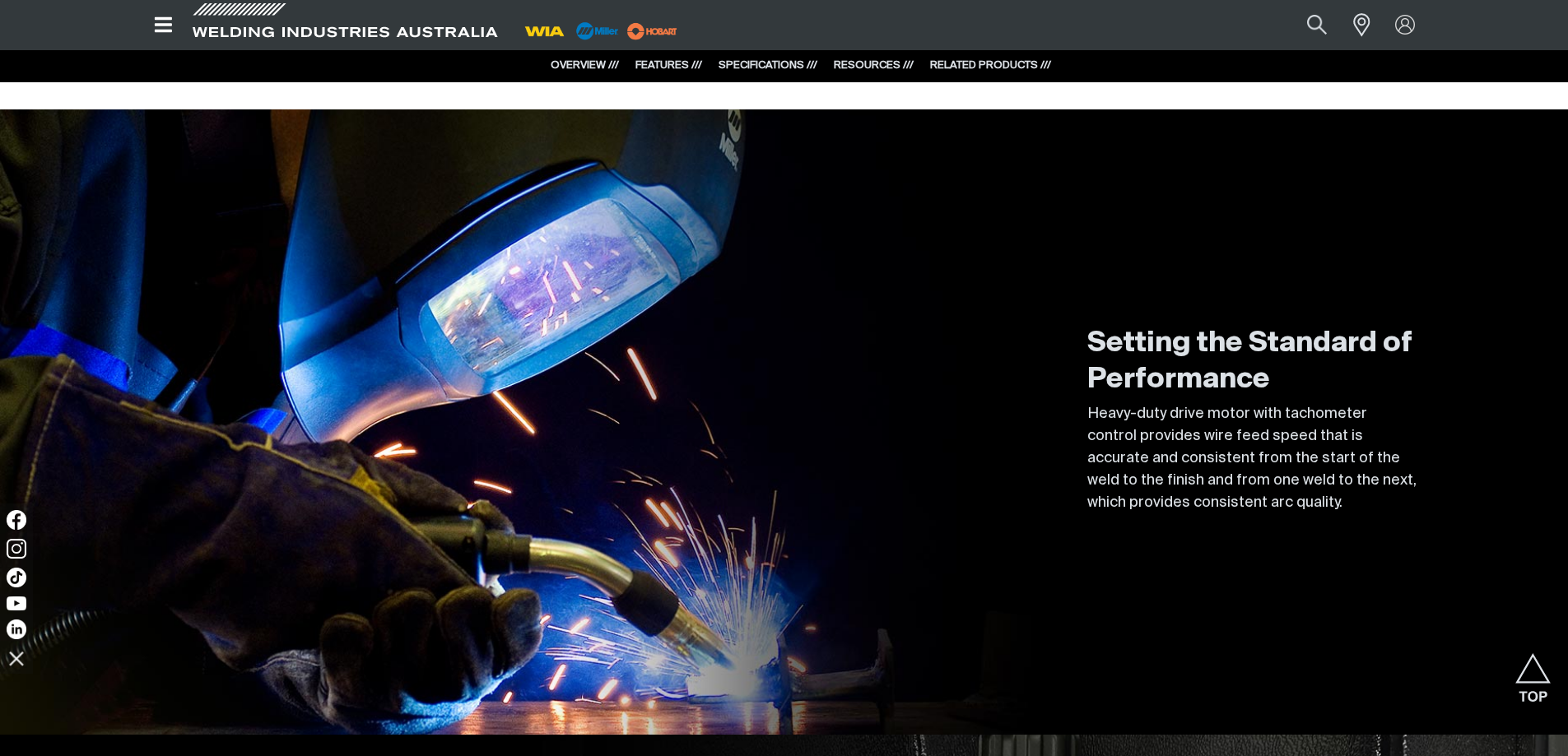
scroll to position [2655, 0]
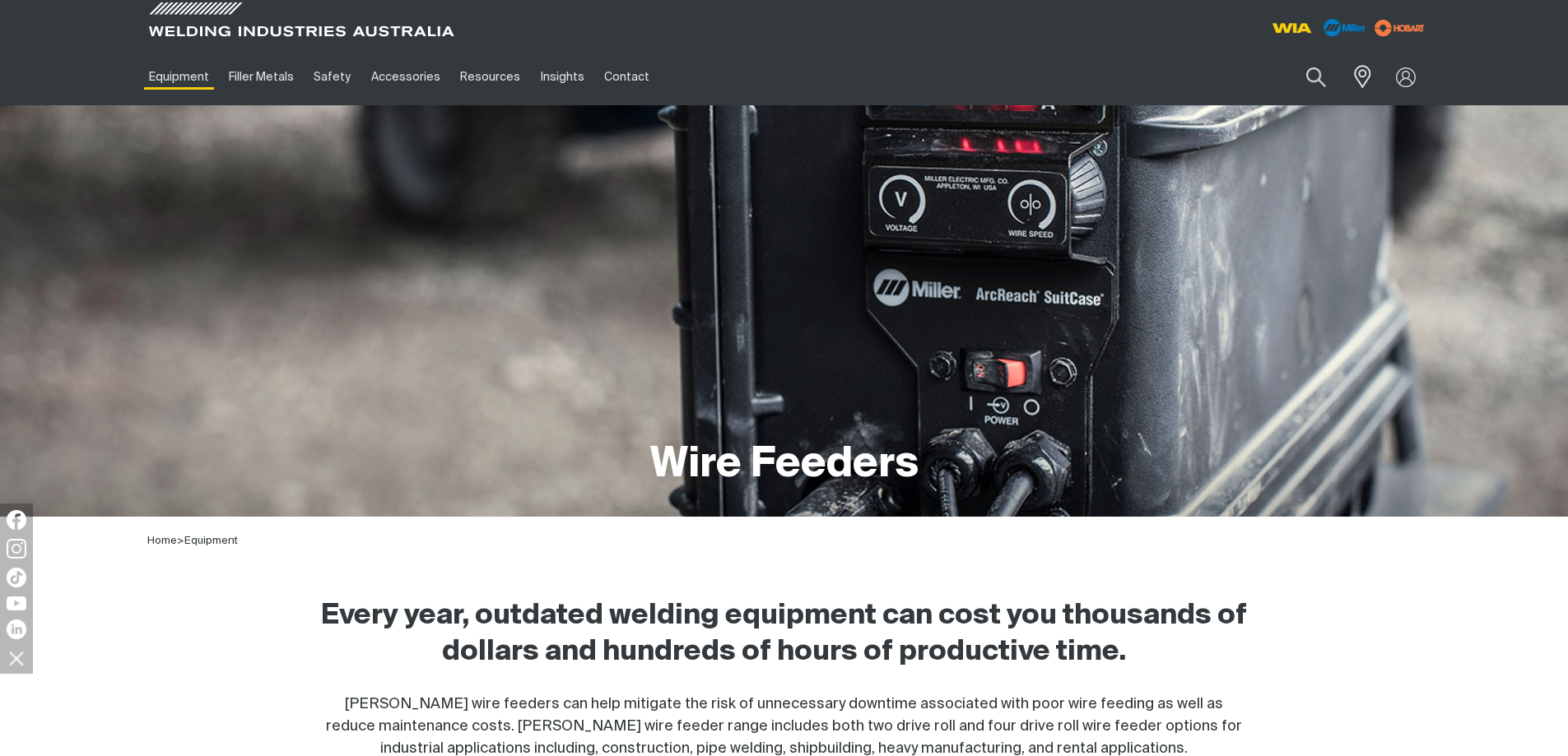
scroll to position [823, 0]
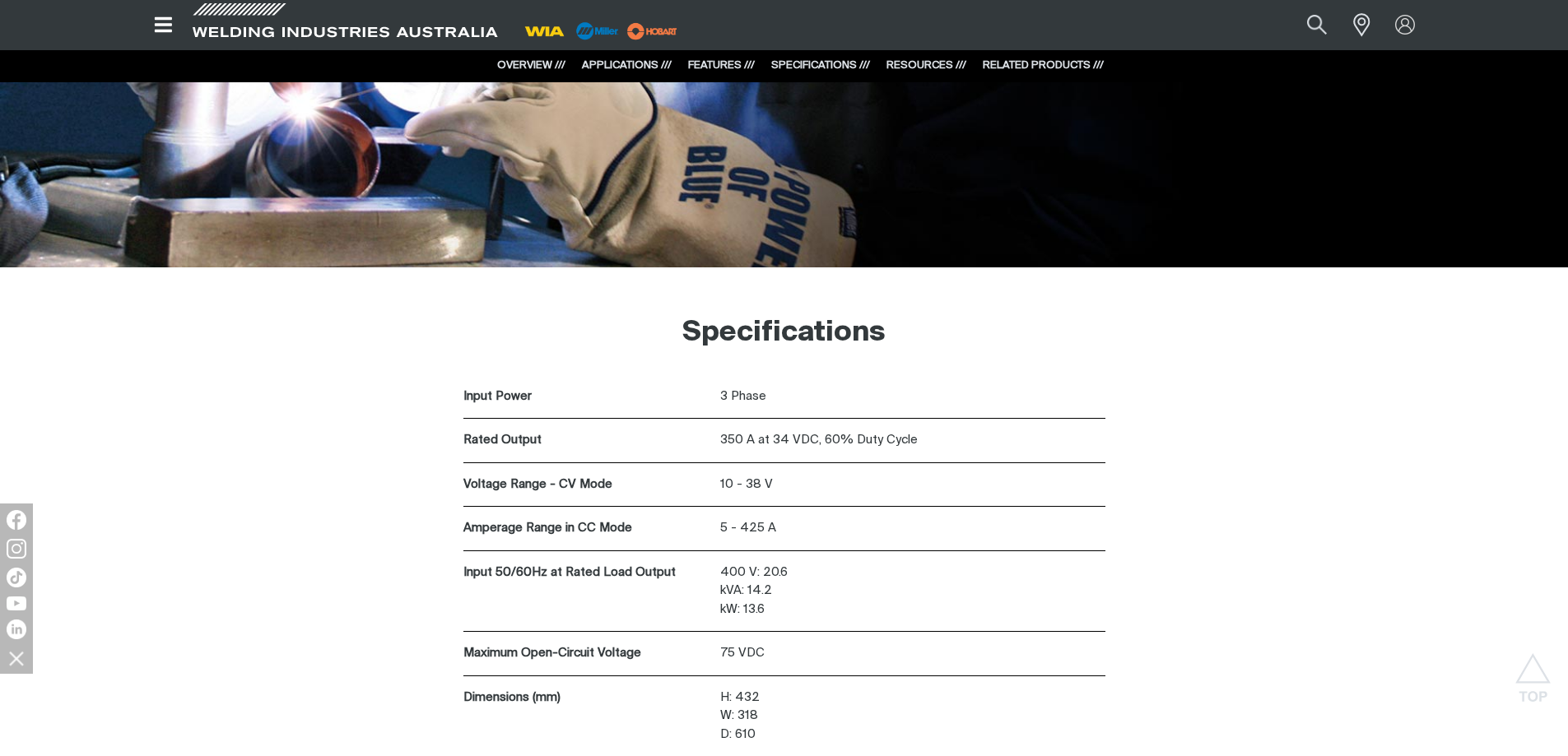
scroll to position [4090, 0]
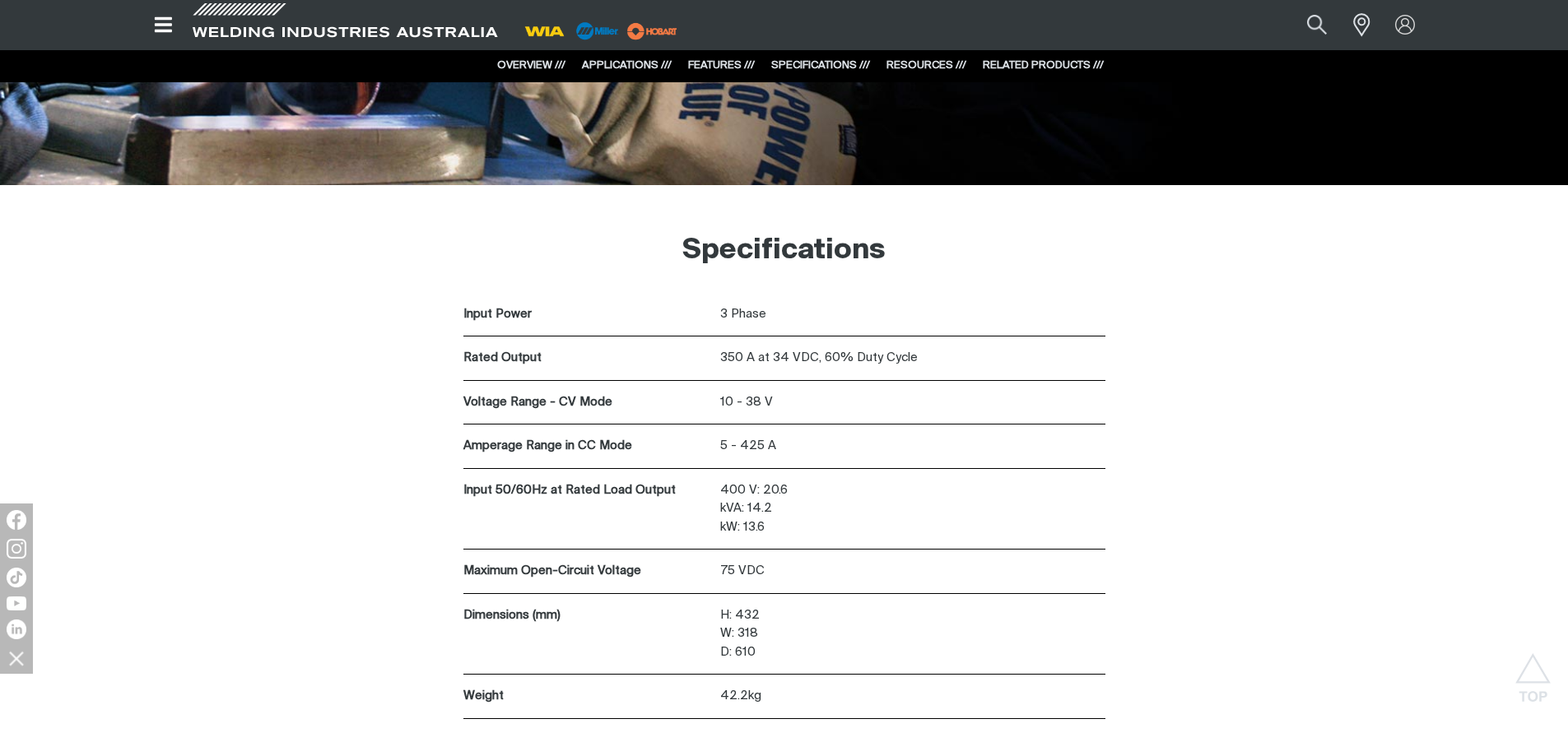
click at [932, 67] on link "RESOURCES ///" at bounding box center [926, 66] width 79 height 10
